Goal: Task Accomplishment & Management: Manage account settings

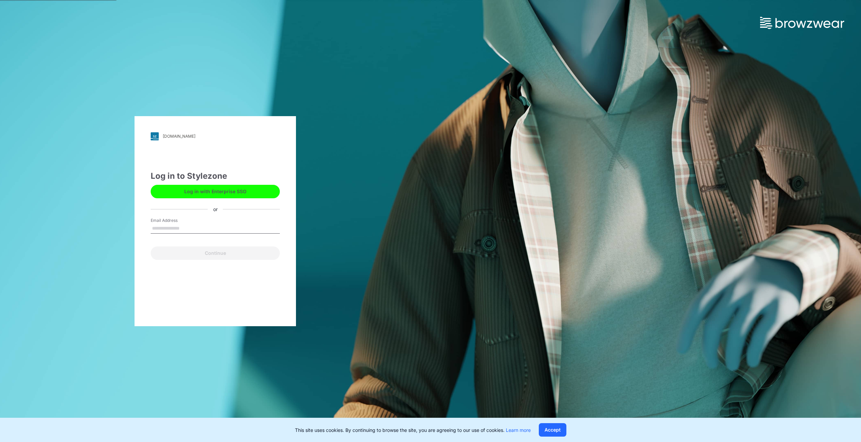
click at [192, 224] on input "Email Address" at bounding box center [215, 228] width 129 height 10
type input "**********"
click at [205, 255] on button "Continue" at bounding box center [215, 252] width 129 height 13
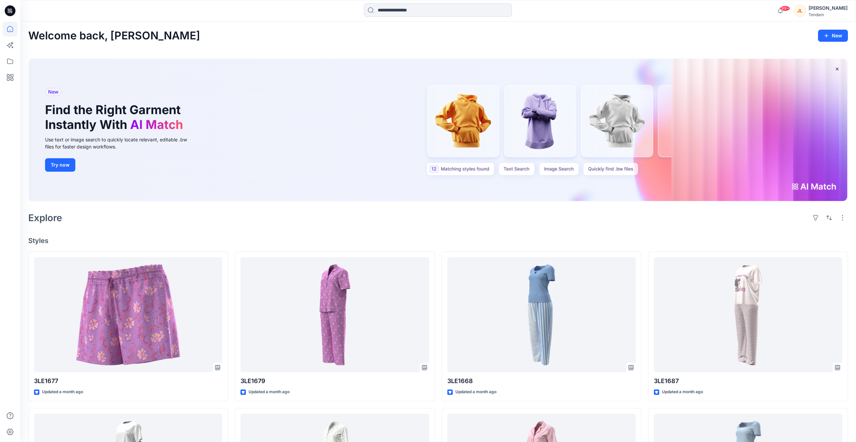
click at [794, 12] on div "JL" at bounding box center [800, 11] width 12 height 12
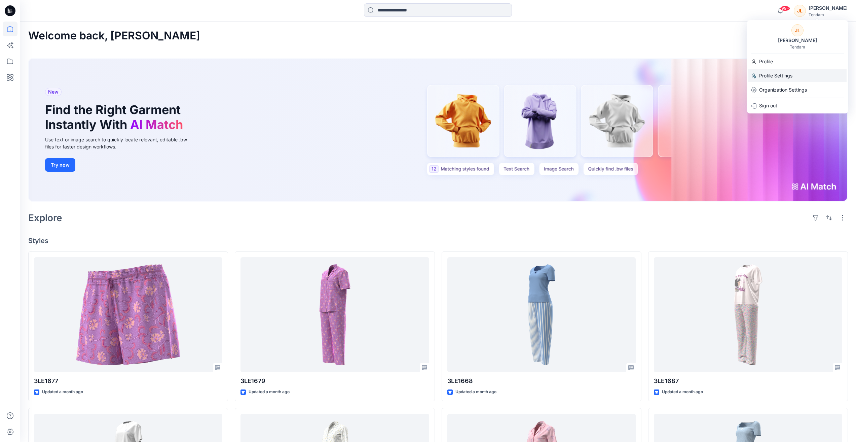
click at [788, 72] on p "Profile Settings" at bounding box center [775, 75] width 33 height 13
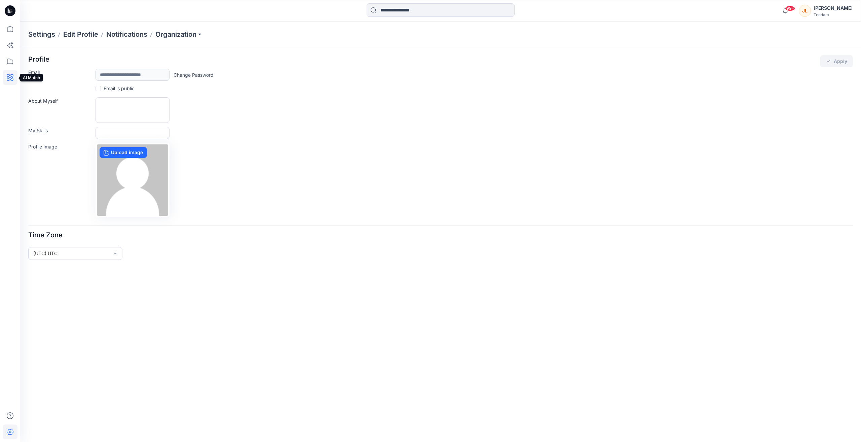
click at [9, 73] on icon at bounding box center [10, 77] width 15 height 15
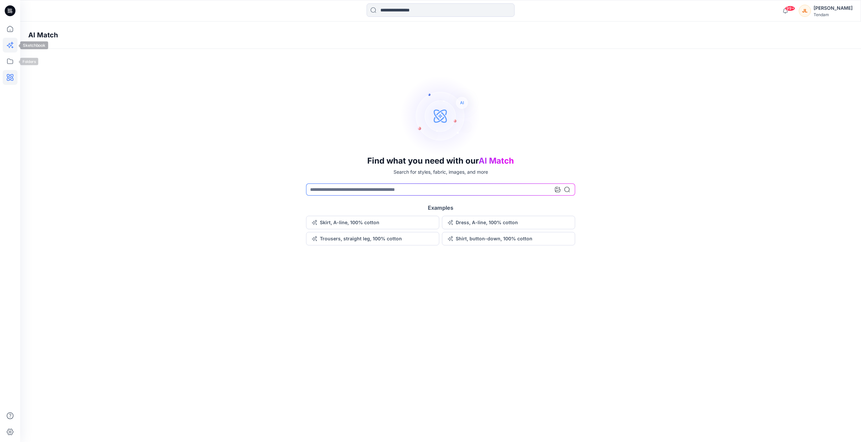
click at [8, 44] on icon at bounding box center [10, 45] width 15 height 15
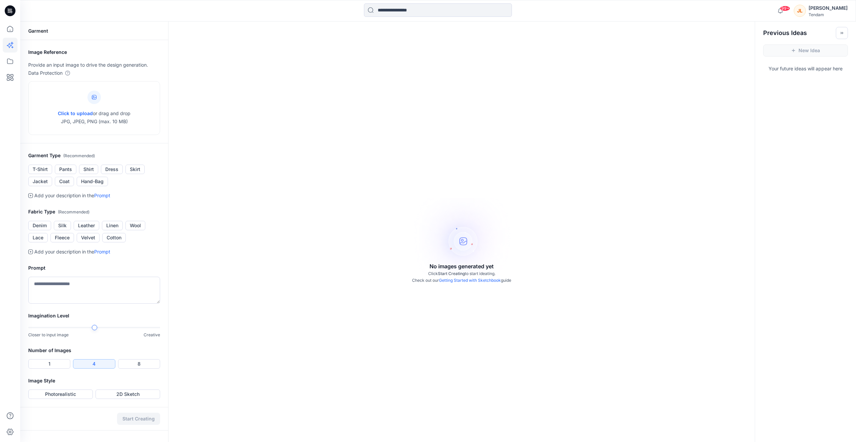
click at [799, 7] on div "[PERSON_NAME] [PERSON_NAME]" at bounding box center [821, 10] width 54 height 13
click at [781, 91] on p "Organization Settings" at bounding box center [783, 90] width 48 height 8
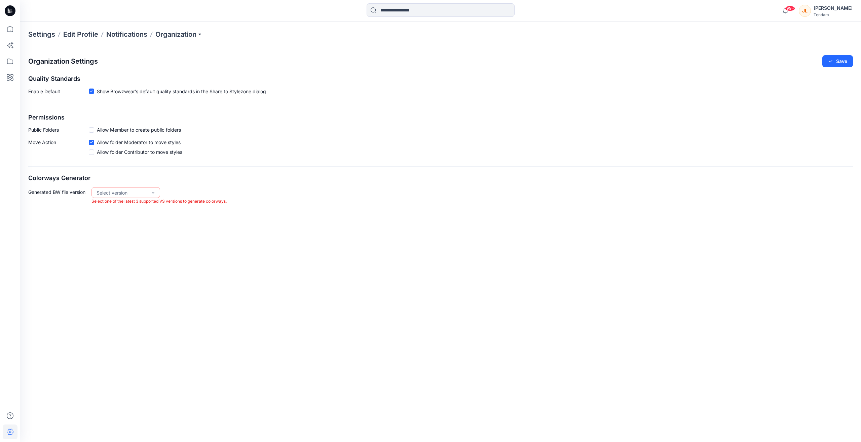
click at [197, 44] on div "Settings Edit Profile Notifications Organization" at bounding box center [440, 35] width 841 height 26
click at [192, 38] on p "Organization" at bounding box center [178, 34] width 47 height 9
click at [818, 14] on div "Tendam" at bounding box center [833, 14] width 39 height 5
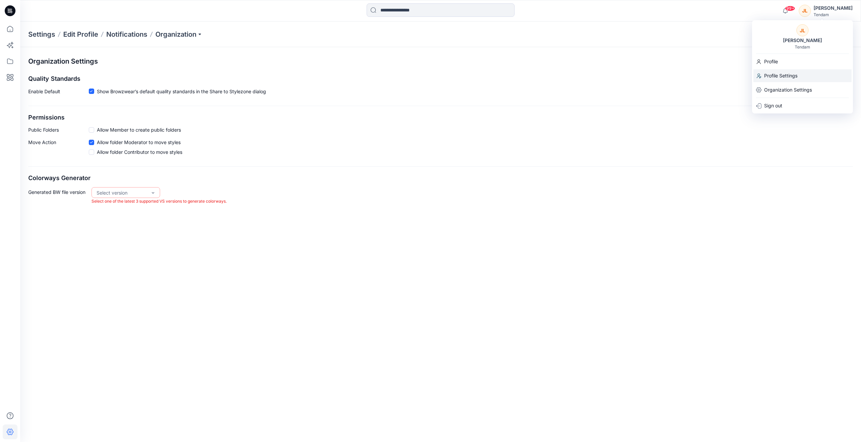
click at [794, 75] on p "Profile Settings" at bounding box center [780, 75] width 33 height 13
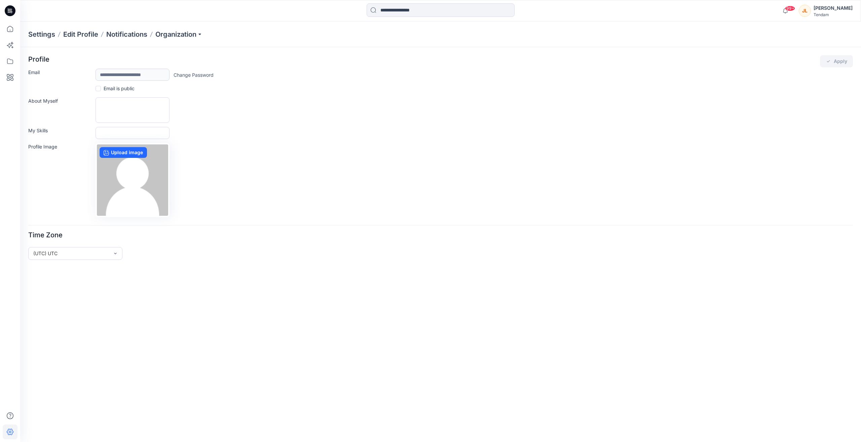
click at [814, 10] on div "[PERSON_NAME]" at bounding box center [833, 8] width 39 height 8
click at [789, 91] on p "Organization Settings" at bounding box center [788, 89] width 48 height 13
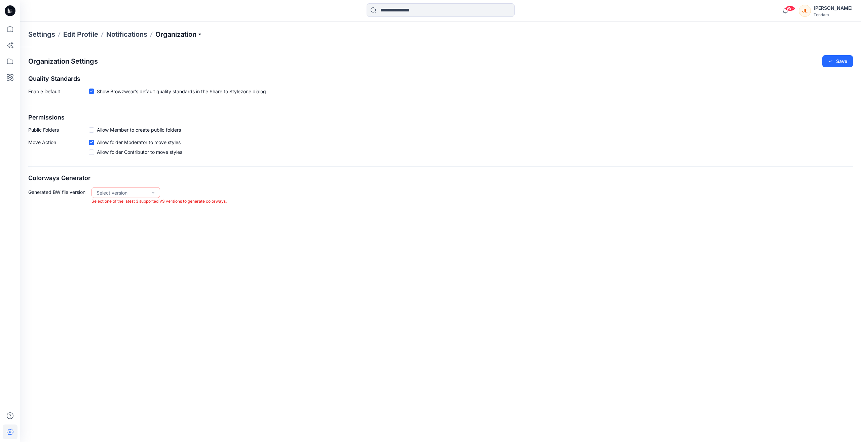
click at [185, 36] on p "Organization" at bounding box center [178, 34] width 47 height 9
click at [171, 118] on link "User Roles" at bounding box center [180, 116] width 98 height 13
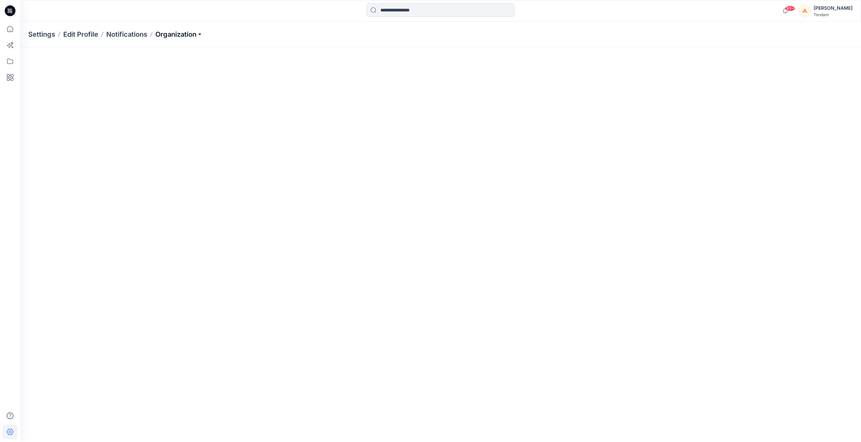
click at [189, 32] on p "Organization" at bounding box center [178, 34] width 47 height 9
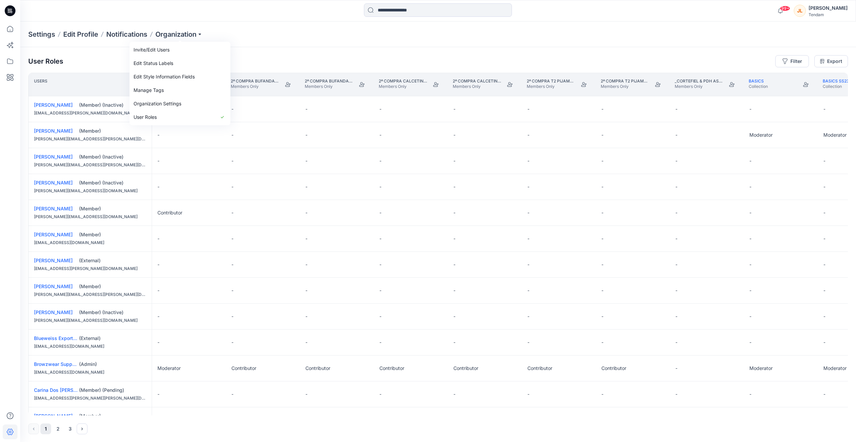
click at [318, 51] on div "User Roles Filter Export Users 00_BW Support Members Only 2ª COMPRA BUFANDAS CO…" at bounding box center [438, 244] width 836 height 395
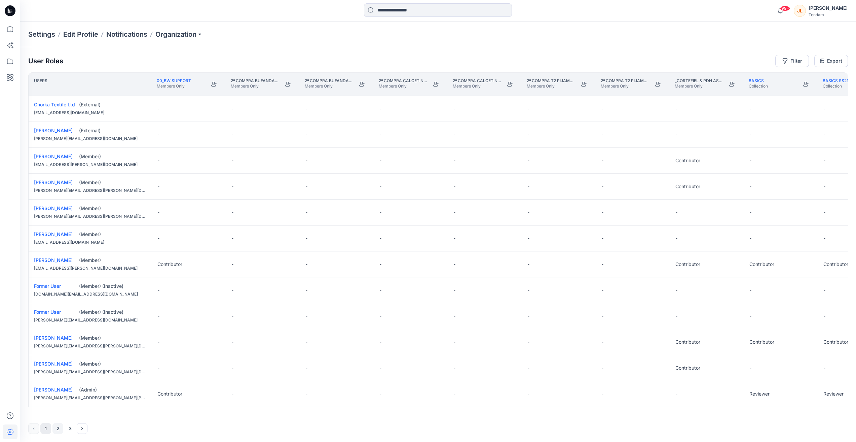
click at [60, 429] on button "2" at bounding box center [57, 428] width 11 height 11
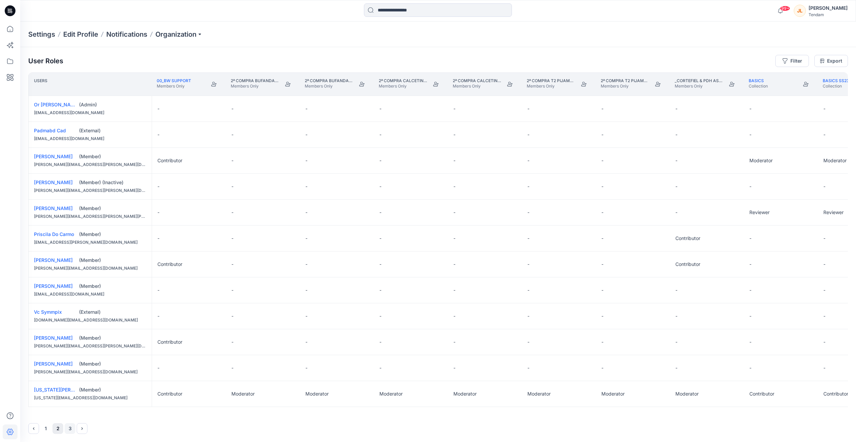
click at [72, 426] on button "3" at bounding box center [70, 428] width 11 height 11
